Goal: Information Seeking & Learning: Learn about a topic

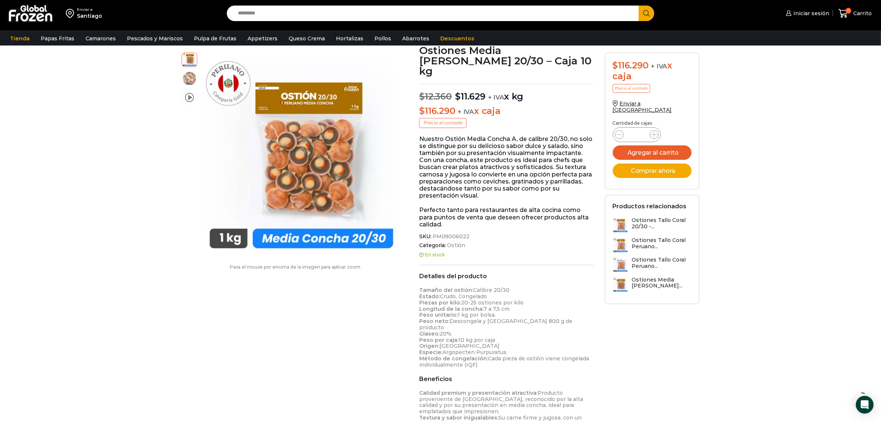
scroll to position [47, 0]
click at [302, 16] on input "Search input" at bounding box center [434, 14] width 401 height 16
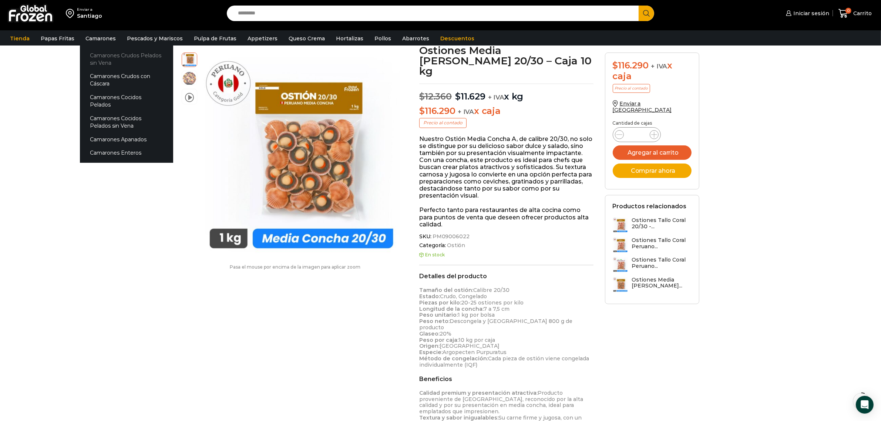
click at [111, 54] on link "Camarones Crudos Pelados sin Vena" at bounding box center [126, 58] width 93 height 21
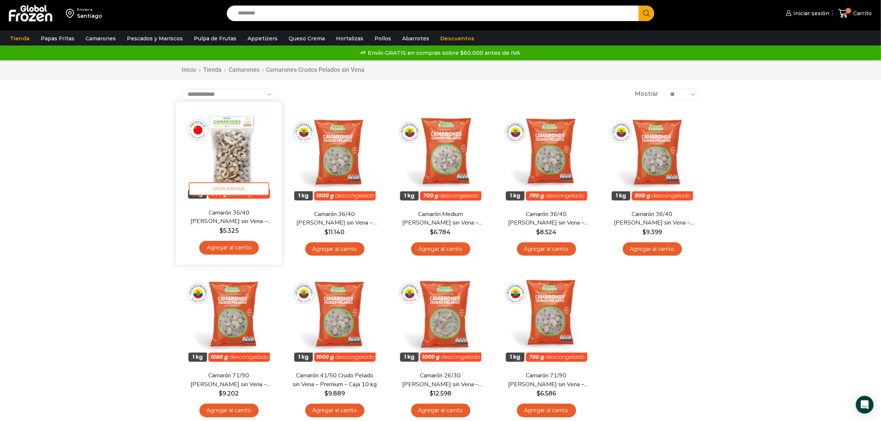
click at [239, 154] on img at bounding box center [228, 154] width 95 height 95
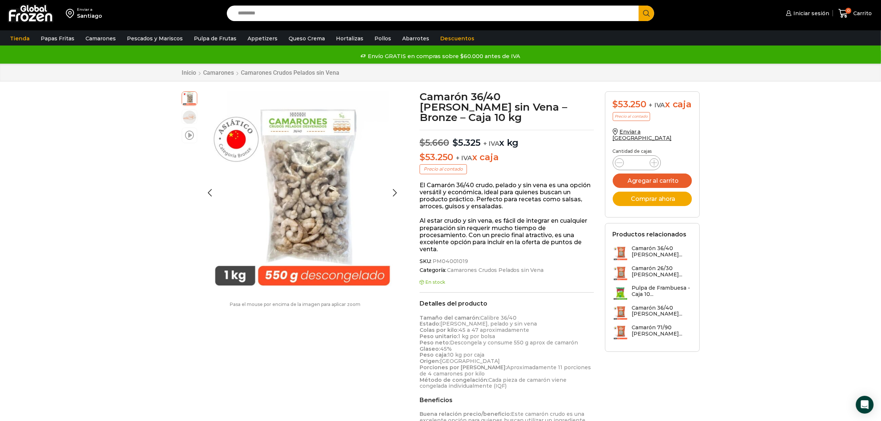
click at [191, 138] on span at bounding box center [189, 135] width 9 height 10
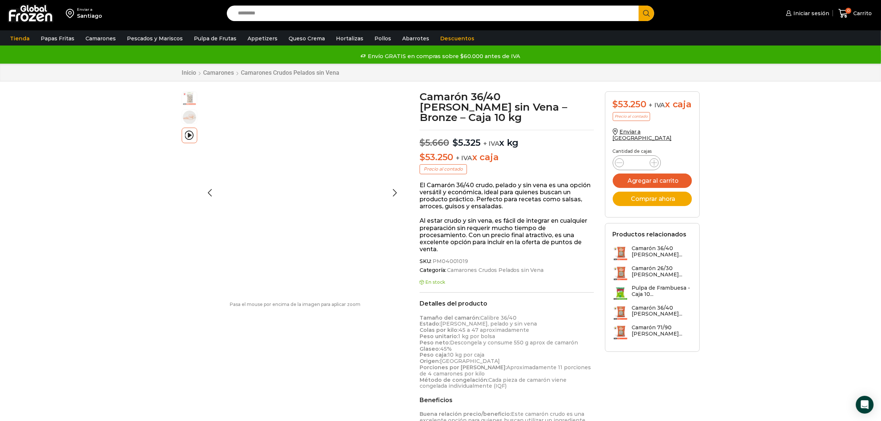
click at [193, 98] on img at bounding box center [189, 98] width 15 height 15
